Goal: Task Accomplishment & Management: Manage account settings

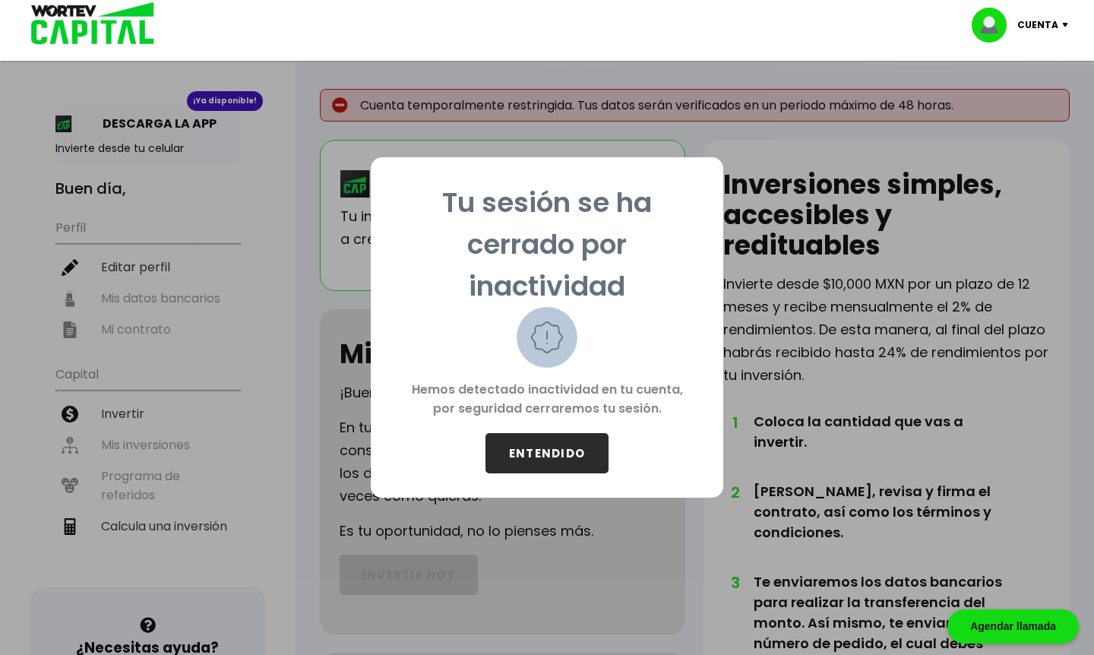
click at [502, 448] on button "ENTENDIDO" at bounding box center [547, 453] width 123 height 40
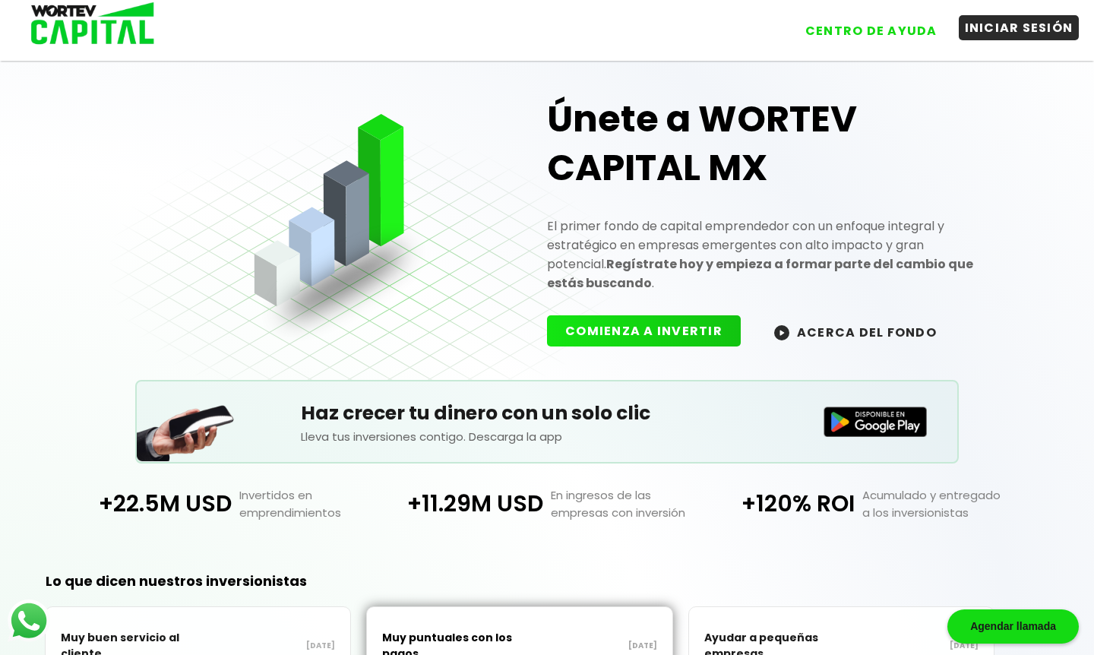
click at [502, 27] on button "INICIAR SESIÓN" at bounding box center [1019, 27] width 121 height 25
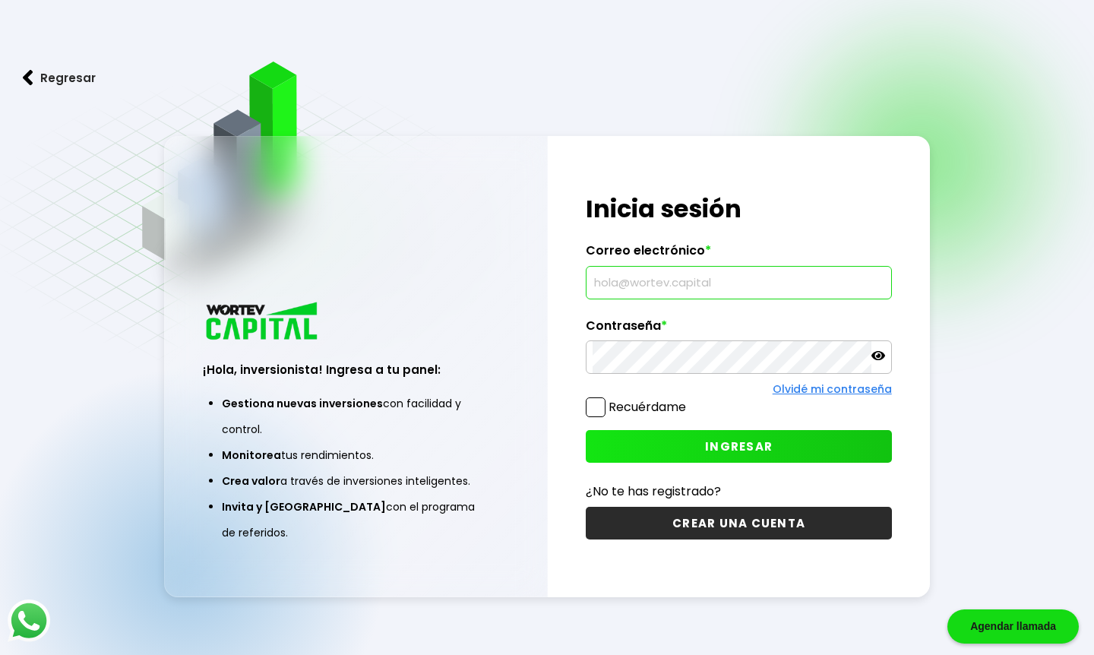
type input "[EMAIL_ADDRESS][DOMAIN_NAME]"
click at [502, 357] on icon at bounding box center [879, 355] width 14 height 9
click at [502, 402] on span at bounding box center [596, 407] width 20 height 20
click at [502, 400] on input "Recuérdame" at bounding box center [689, 400] width 0 height 0
click at [502, 436] on button "INGRESAR" at bounding box center [738, 446] width 305 height 33
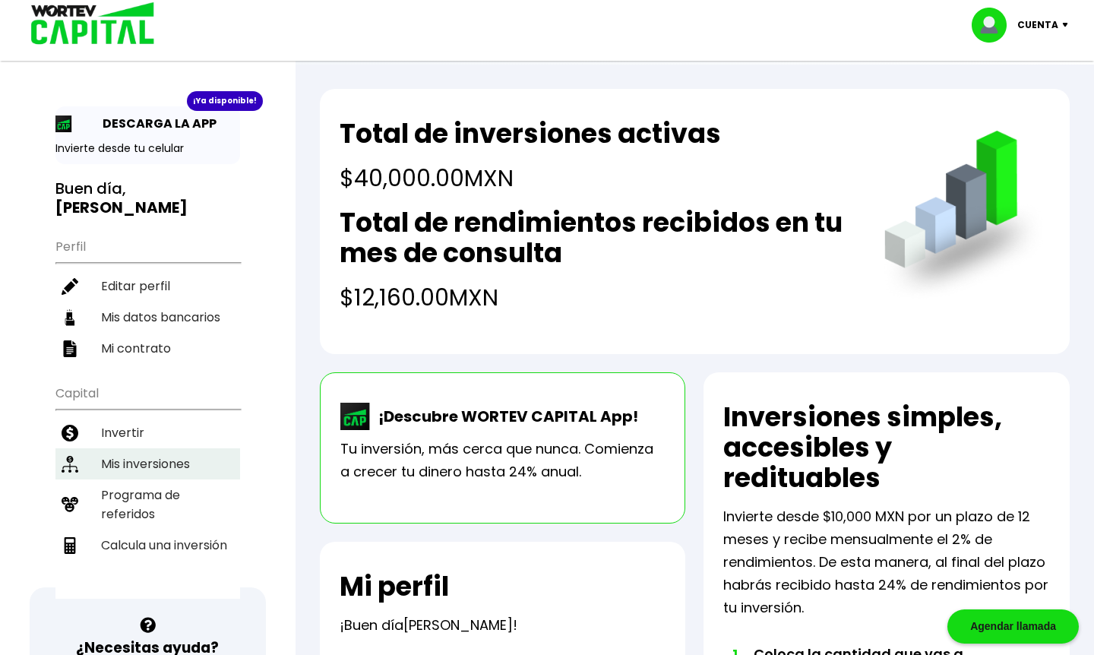
click at [162, 464] on li "Mis inversiones" at bounding box center [147, 463] width 185 height 31
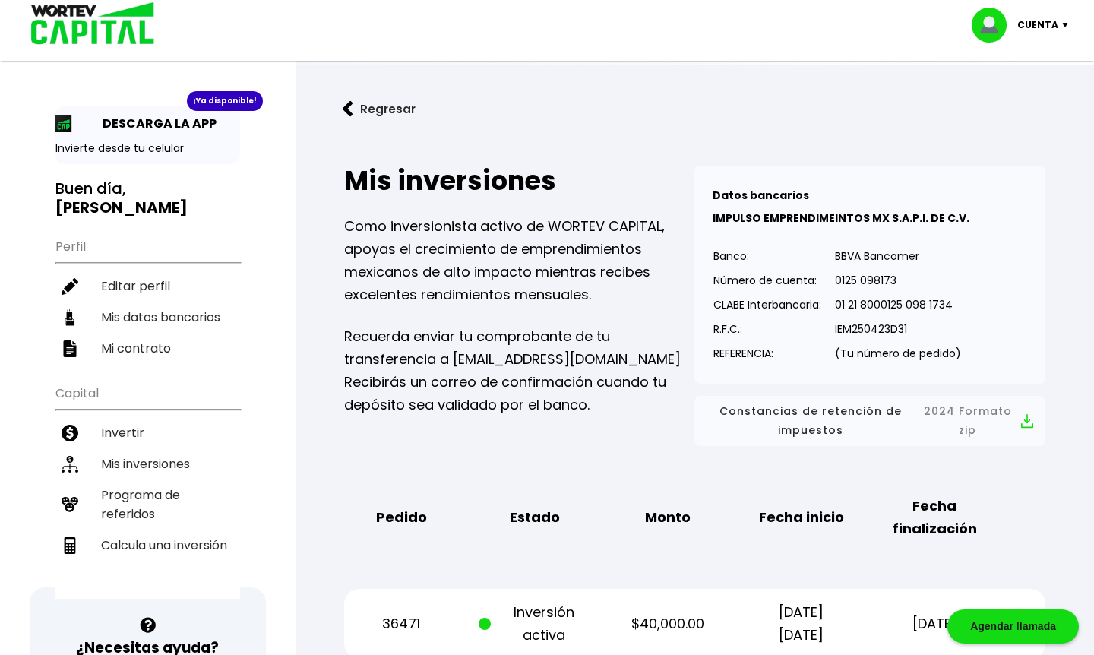
click at [502, 20] on div "Cuenta" at bounding box center [1025, 25] width 107 height 35
click at [502, 102] on li "Cerrar sesión" at bounding box center [1022, 101] width 122 height 31
